Goal: Information Seeking & Learning: Learn about a topic

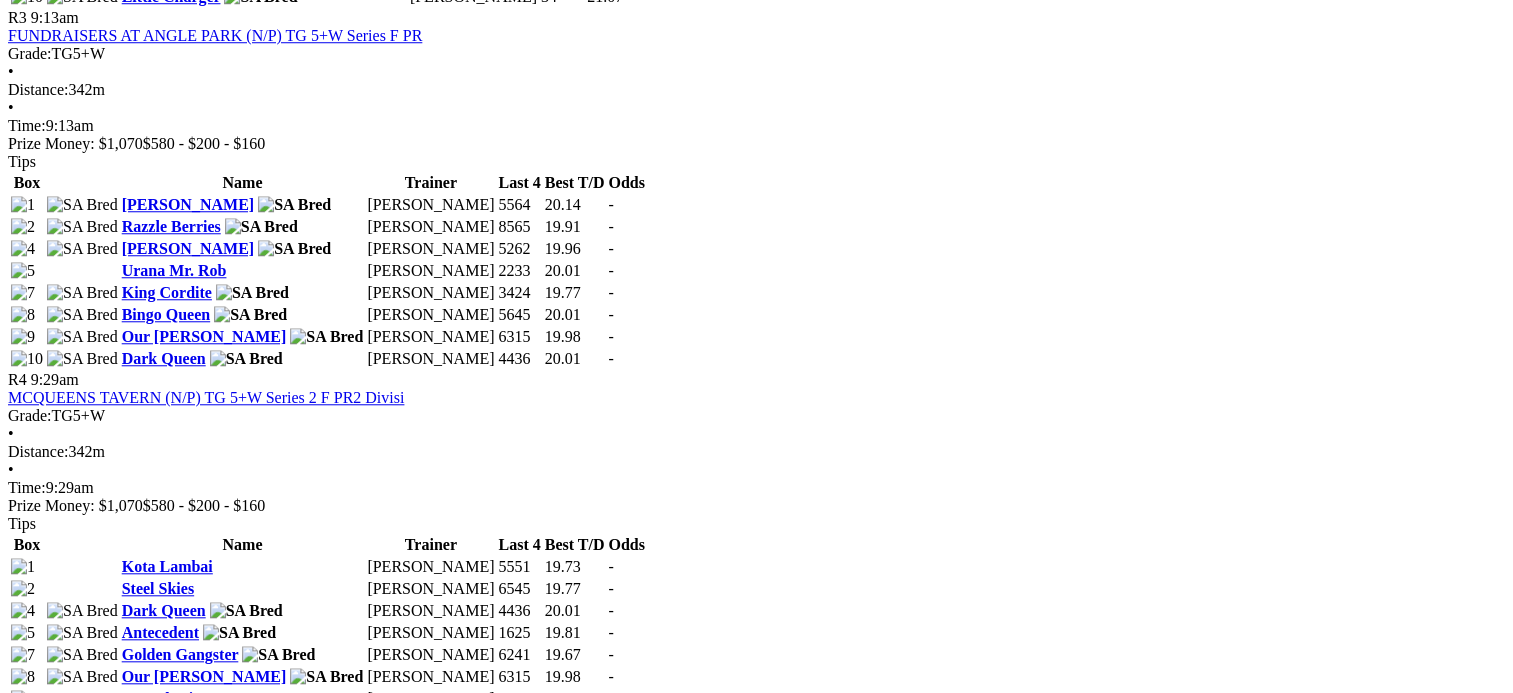
scroll to position [1736, 0]
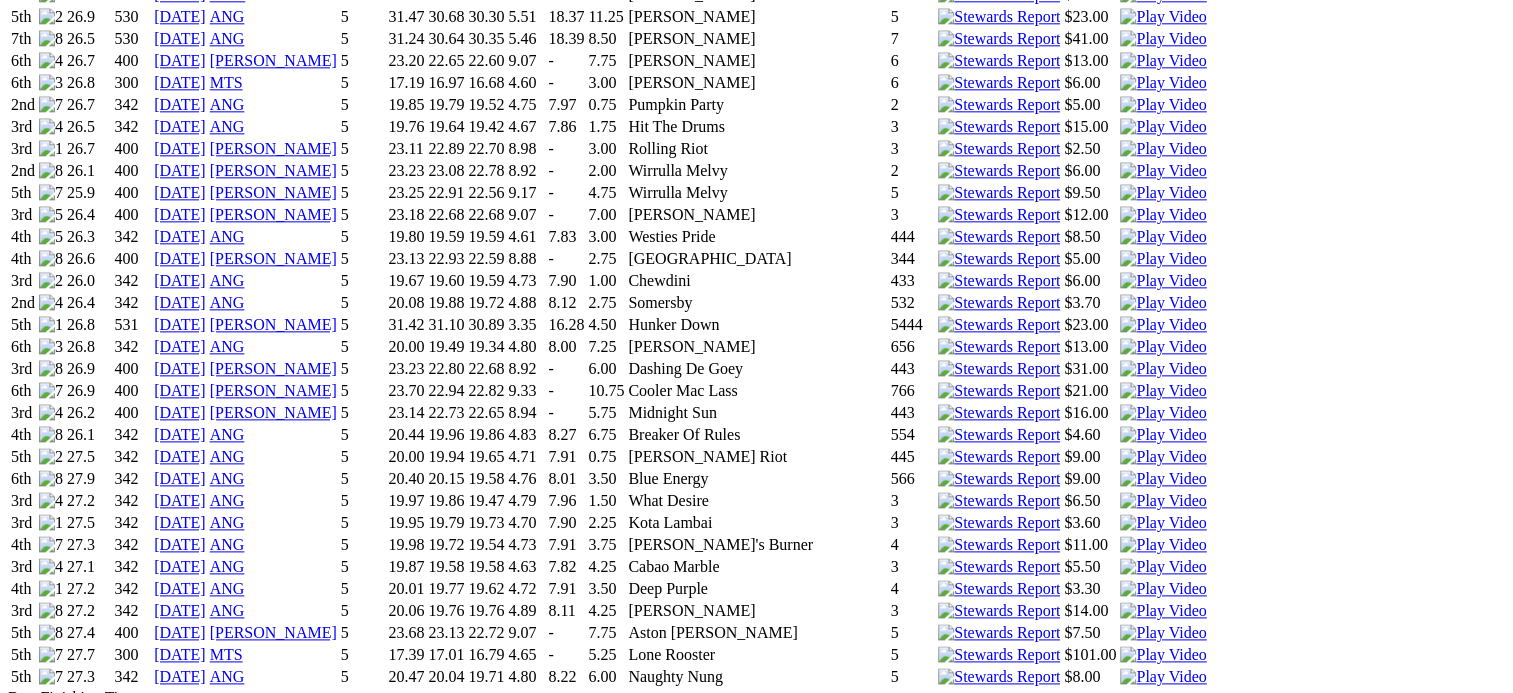
scroll to position [2402, 0]
click at [206, 666] on link "13 Sep 25" at bounding box center [180, 674] width 52 height 17
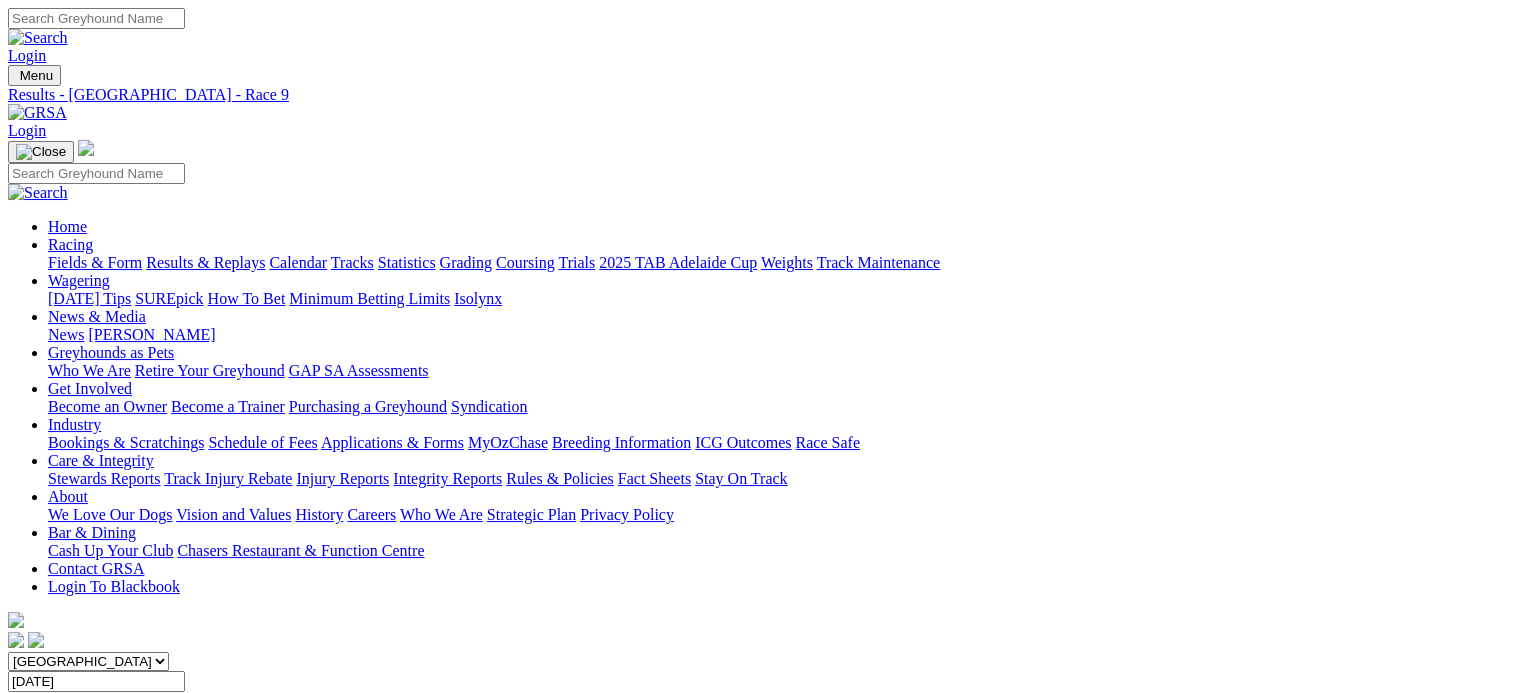
click at [240, 254] on link "Results & Replays" at bounding box center [205, 262] width 119 height 17
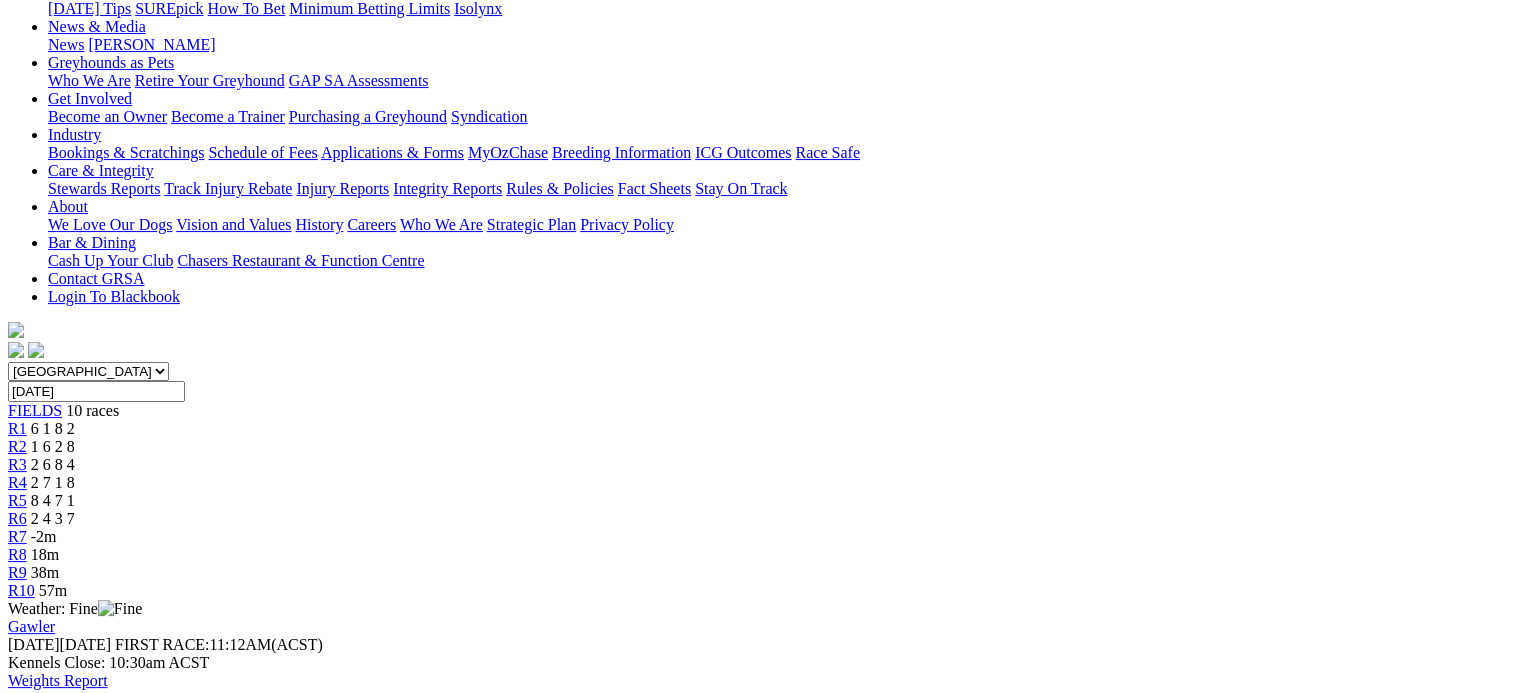
scroll to position [276, 0]
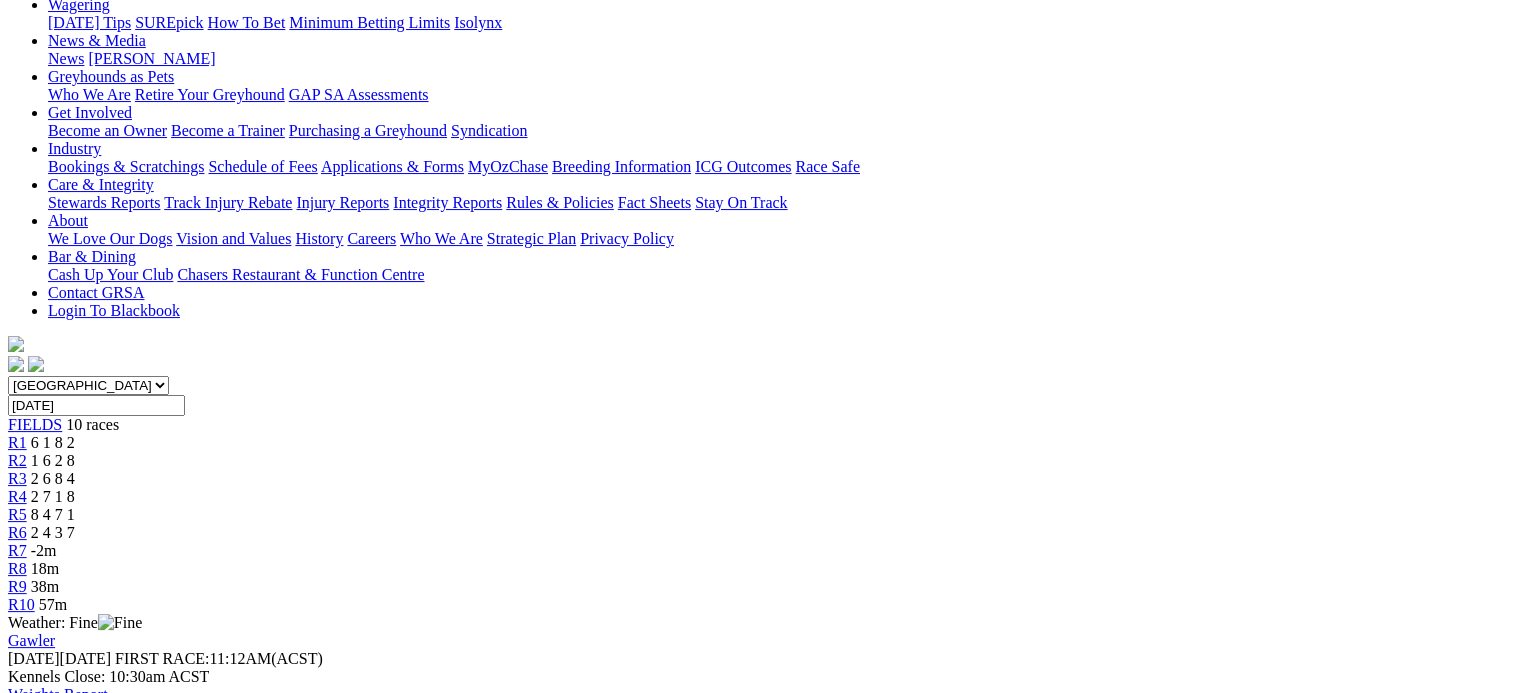
click at [75, 452] on span "1 6 2 8" at bounding box center [53, 460] width 44 height 17
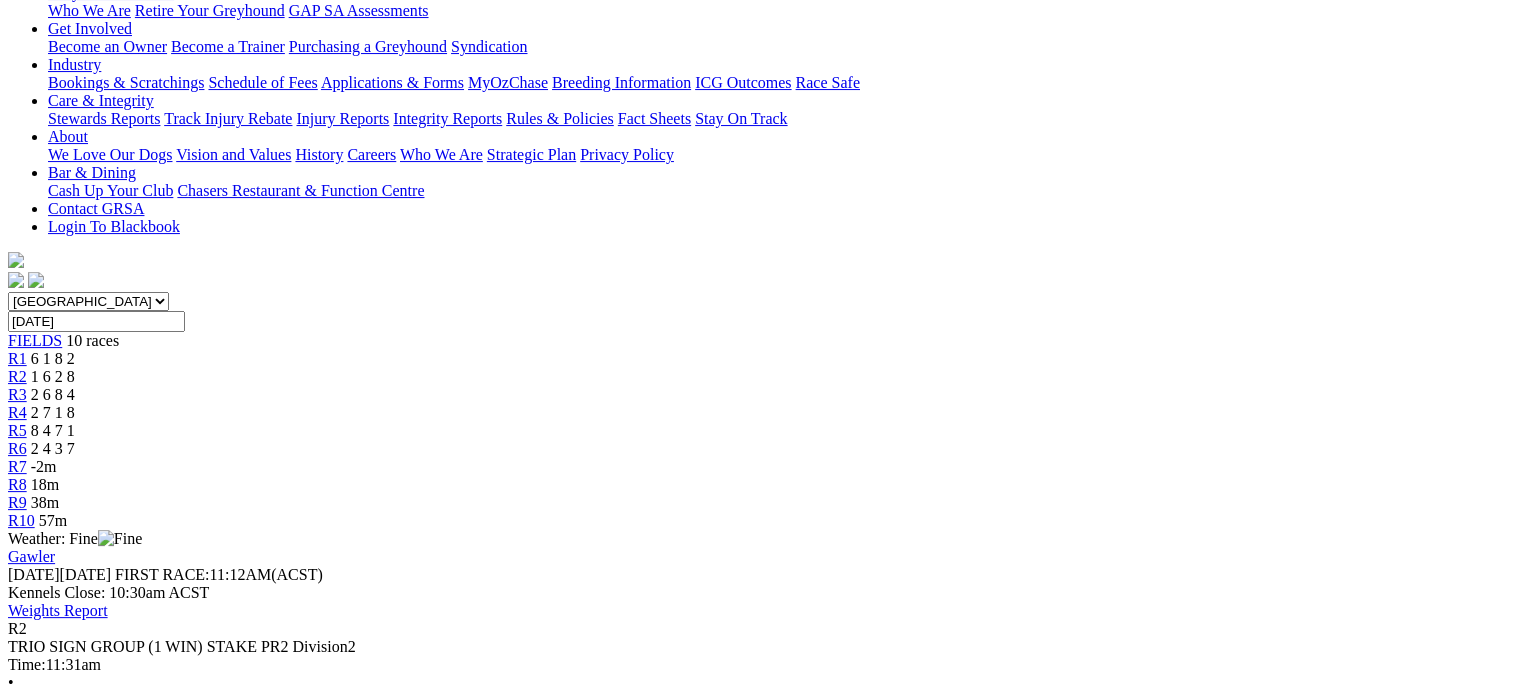
scroll to position [248, 0]
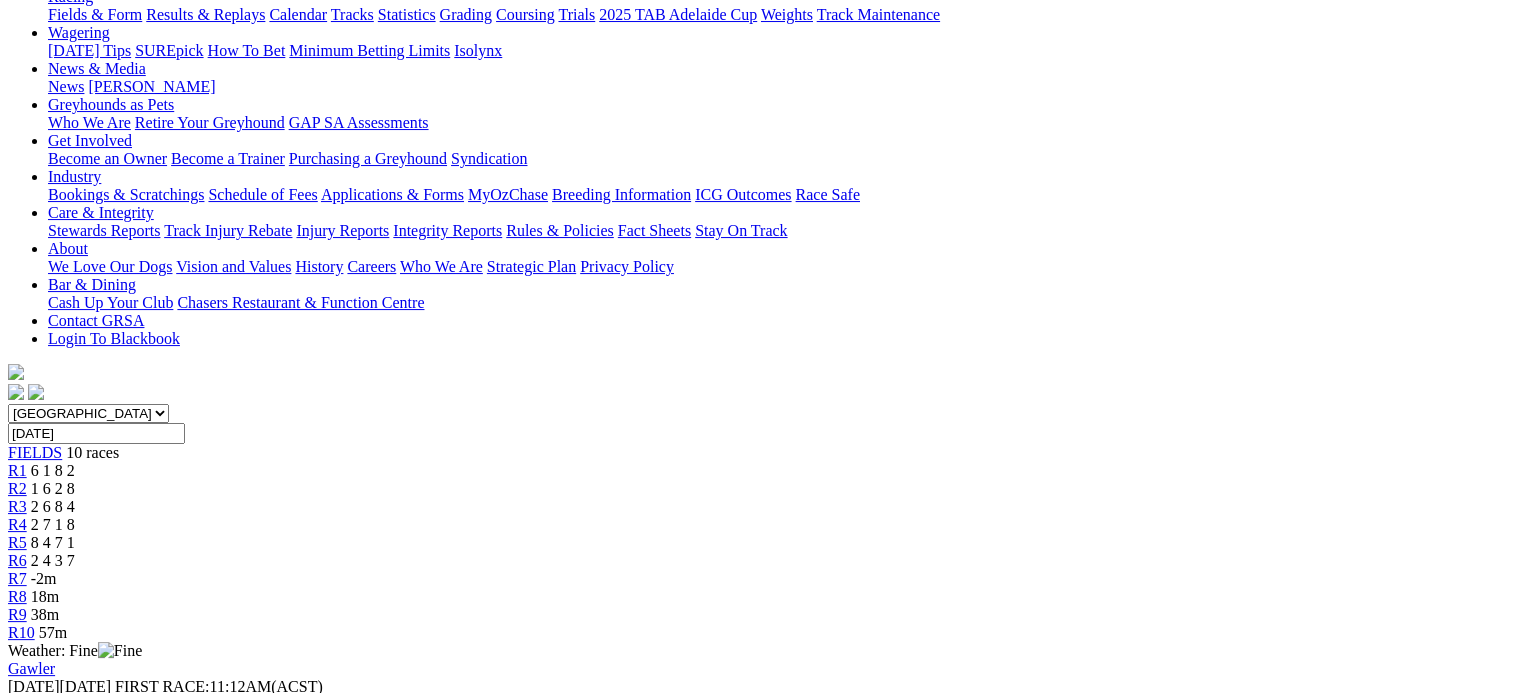
click at [75, 498] on span "2 6 8 4" at bounding box center [53, 506] width 44 height 17
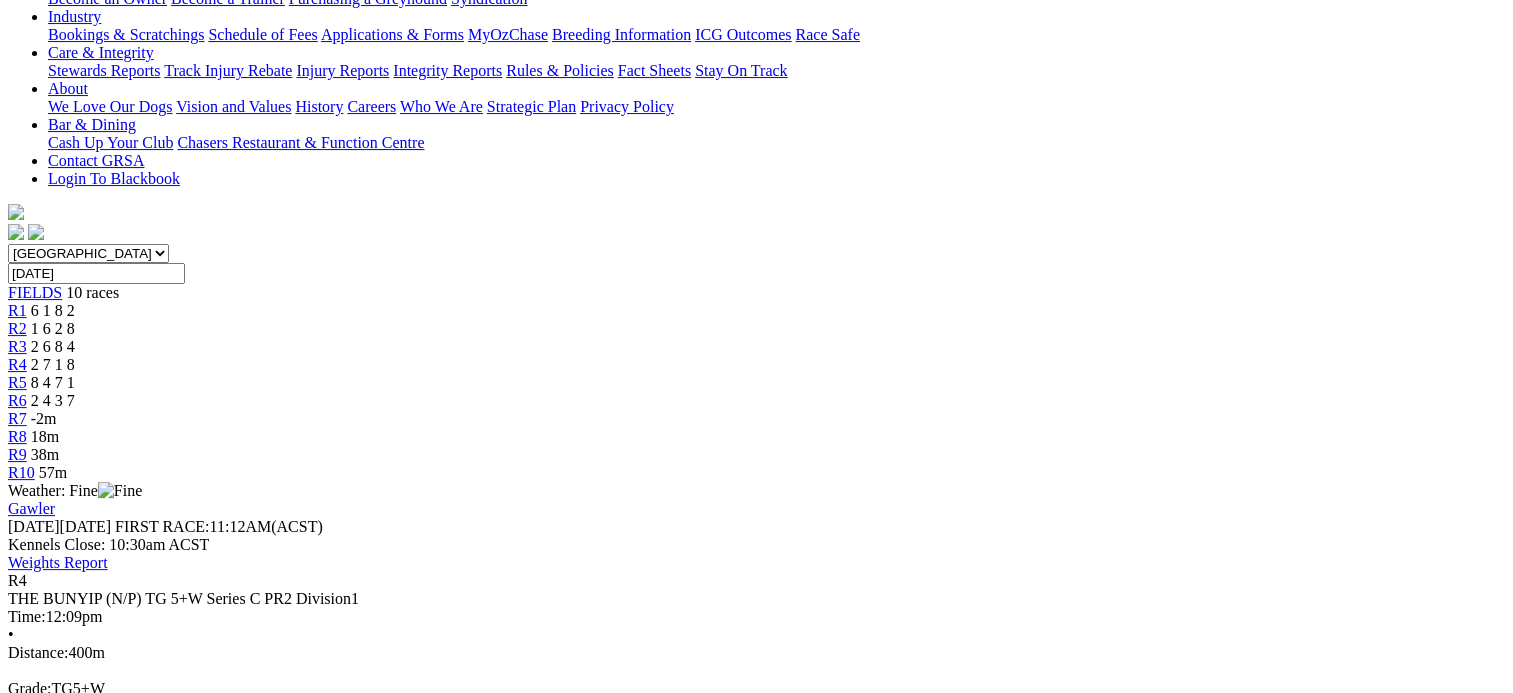
scroll to position [409, 0]
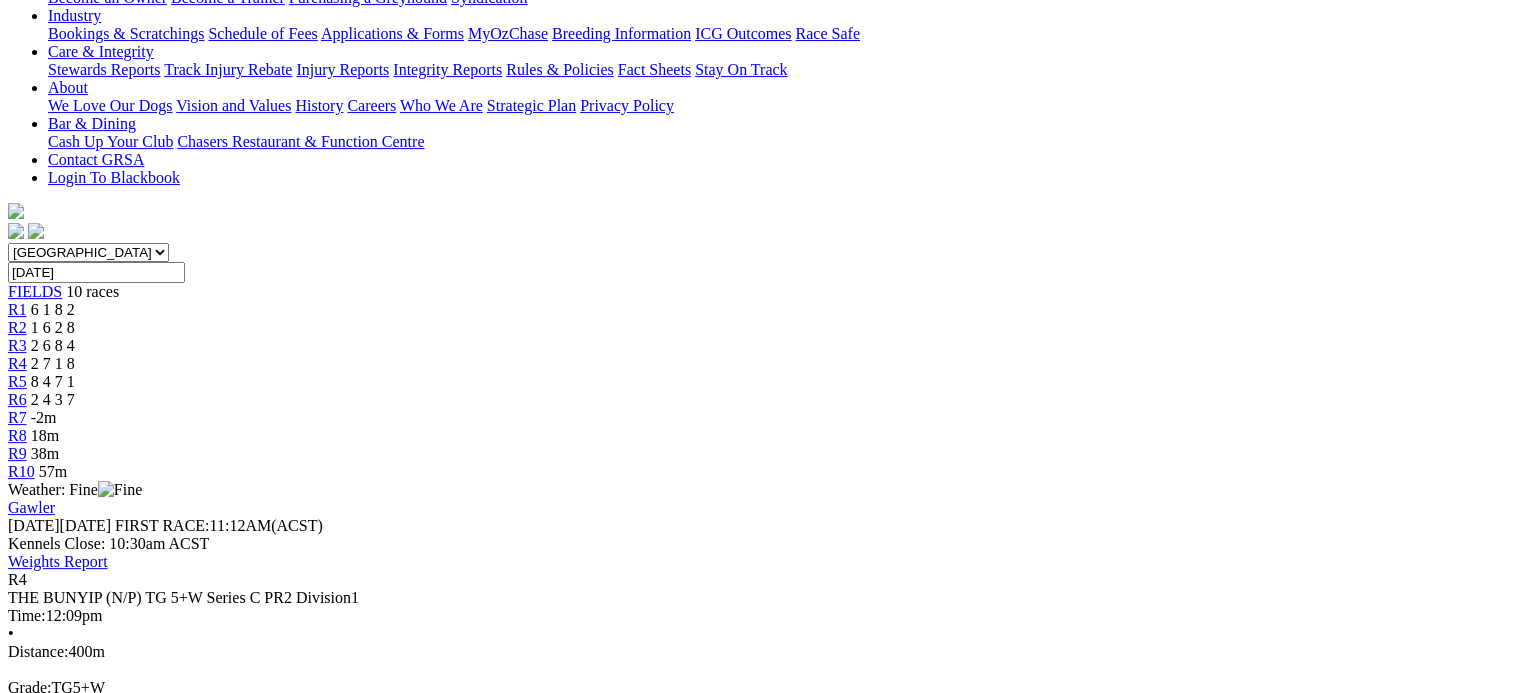
scroll to position [159, 0]
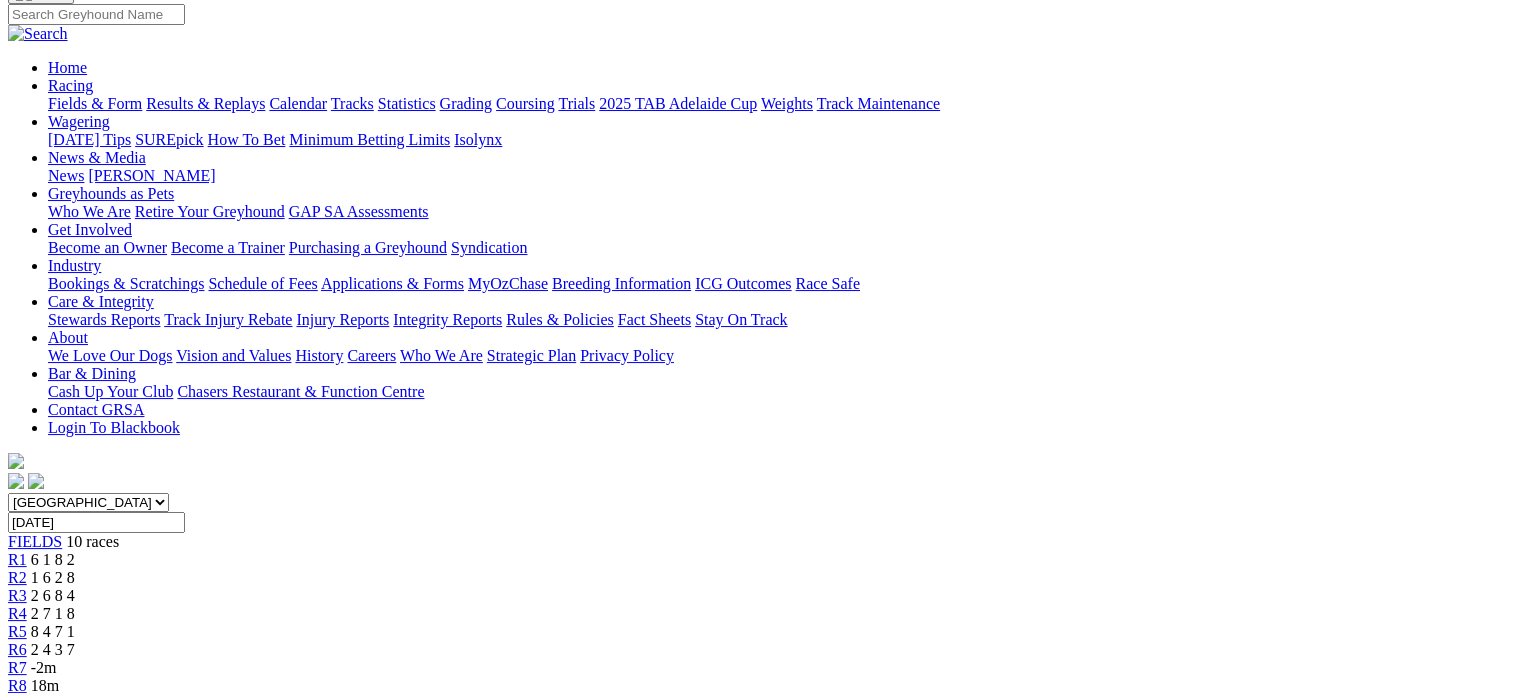
click at [75, 623] on span "8 4 7 1" at bounding box center [53, 631] width 44 height 17
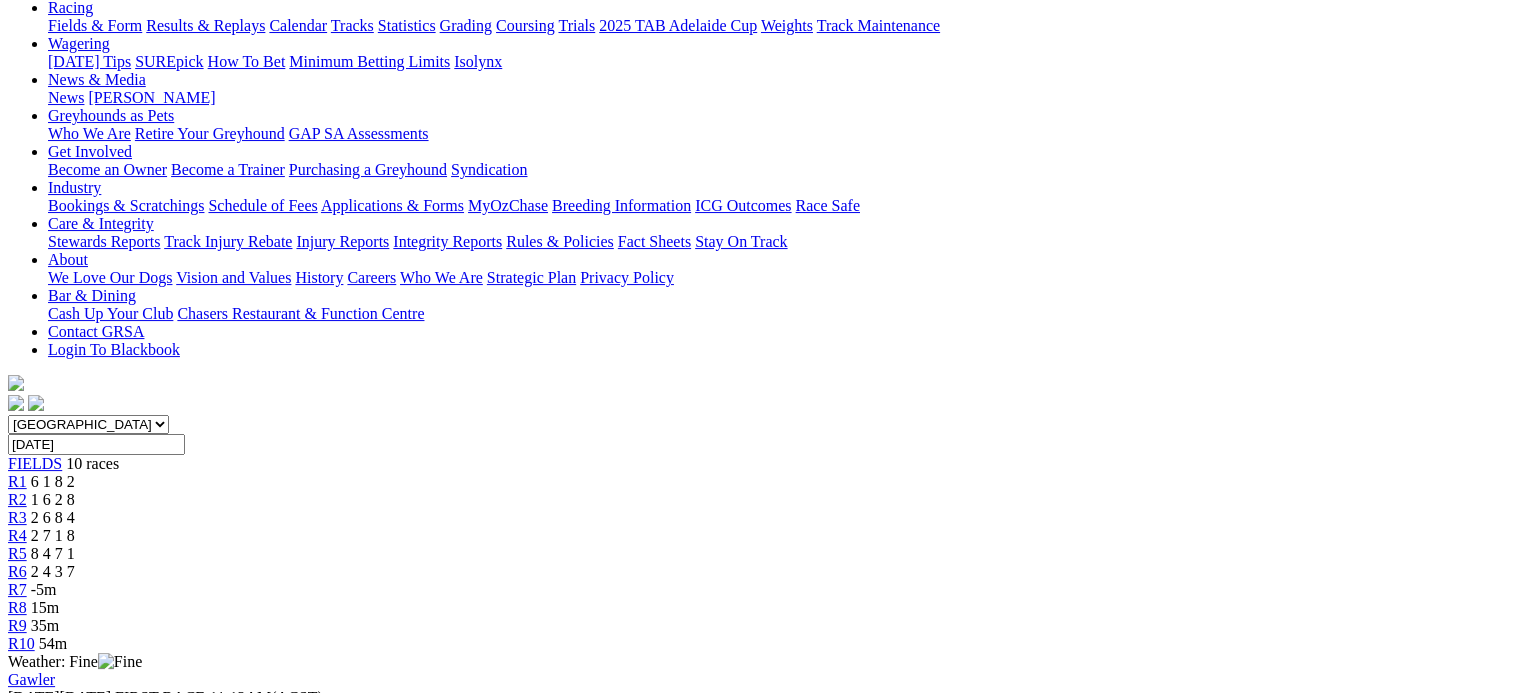
scroll to position [236, 0]
click at [920, 564] on div "R6 2 4 3 7" at bounding box center [756, 573] width 1497 height 18
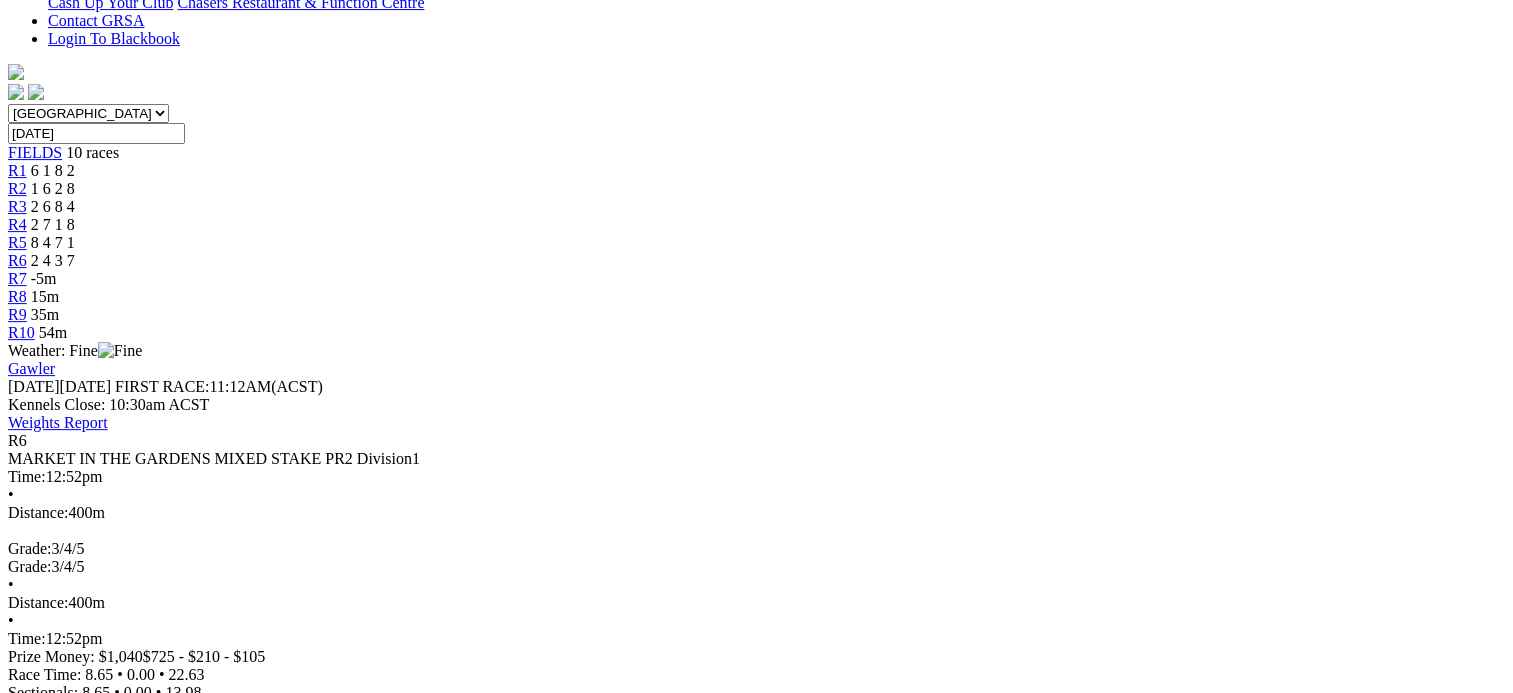
scroll to position [360, 0]
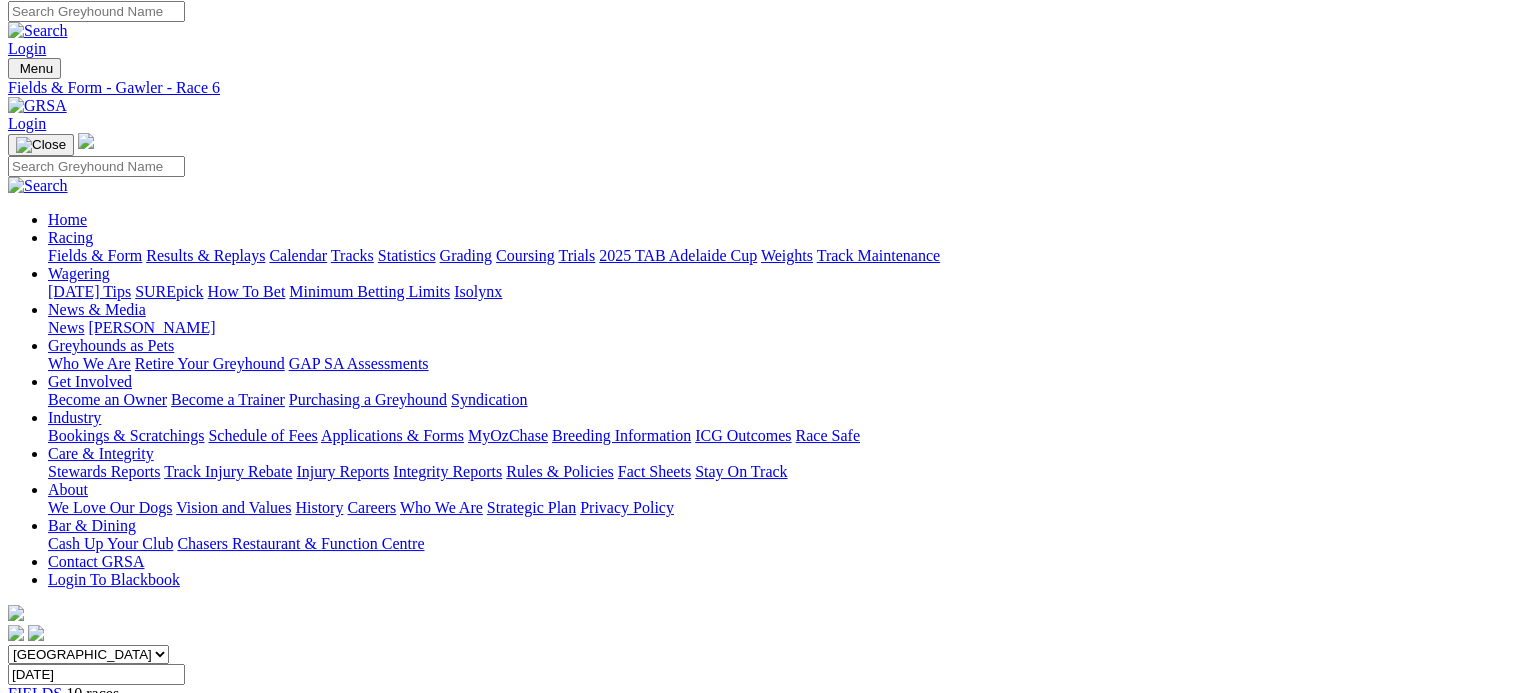
scroll to position [0, 0]
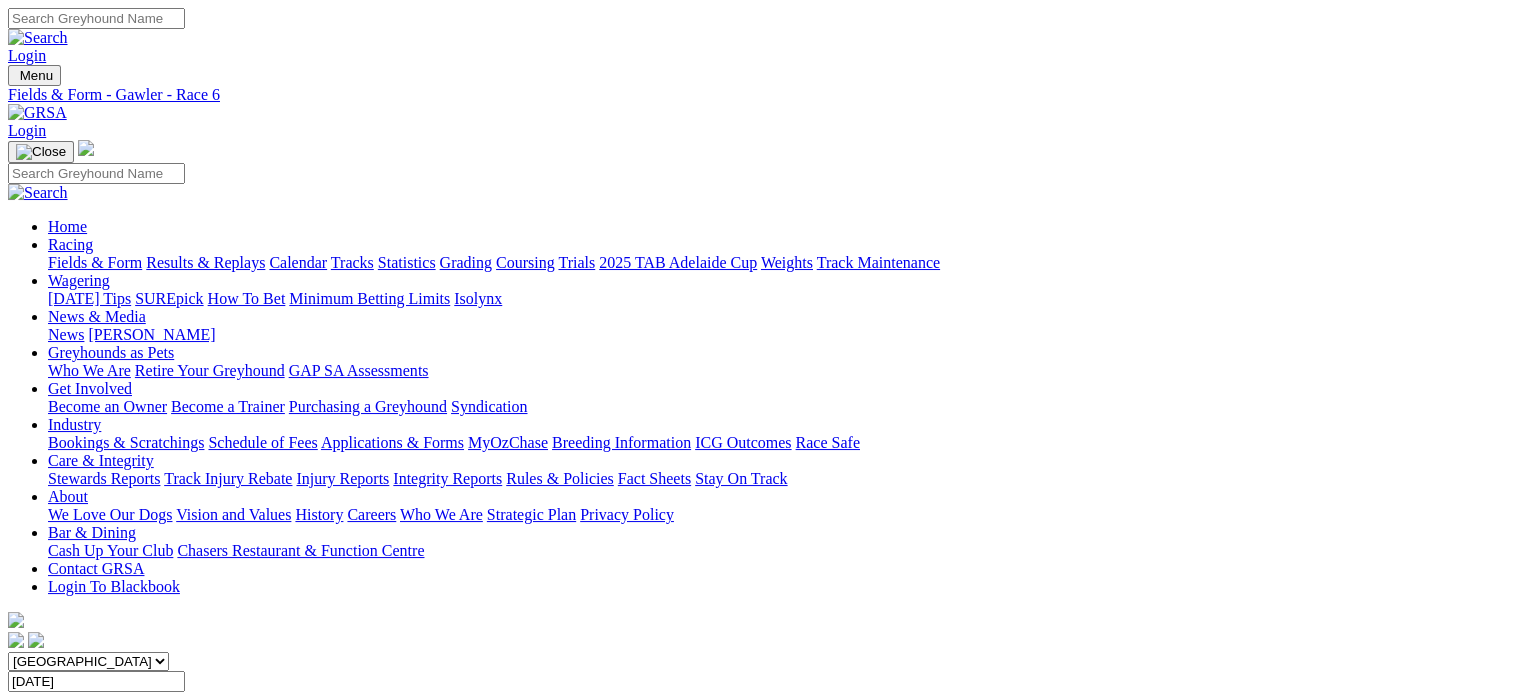
click at [48, 254] on link "Fields & Form" at bounding box center [95, 262] width 94 height 17
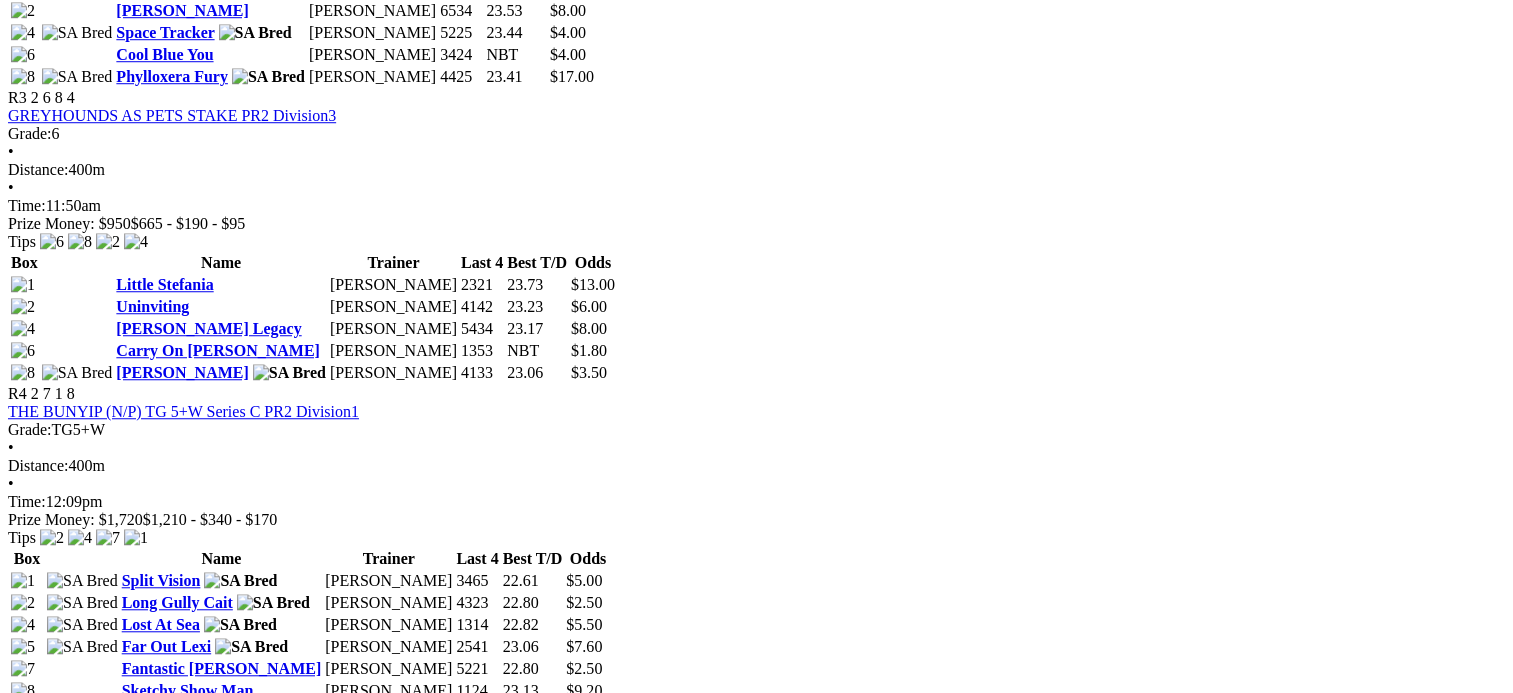
scroll to position [1523, 0]
